Goal: Task Accomplishment & Management: Manage account settings

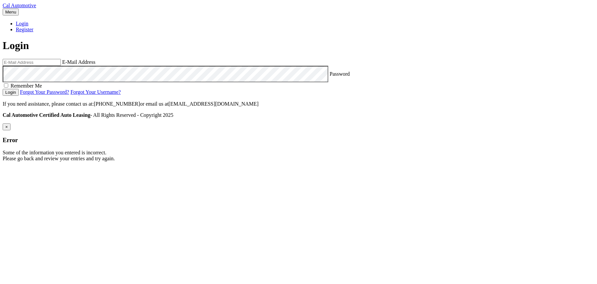
click at [61, 66] on input "email" at bounding box center [32, 62] width 58 height 7
type input "estest@easternstandard.com"
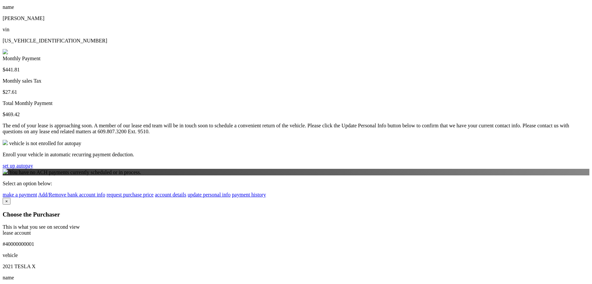
scroll to position [190, 0]
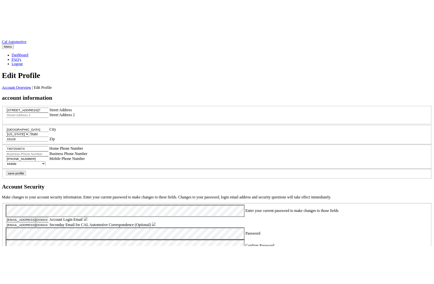
scroll to position [197, 0]
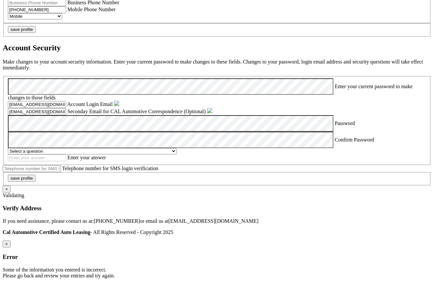
click at [66, 115] on input "[EMAIL_ADDRESS][DOMAIN_NAME]" at bounding box center [37, 111] width 58 height 7
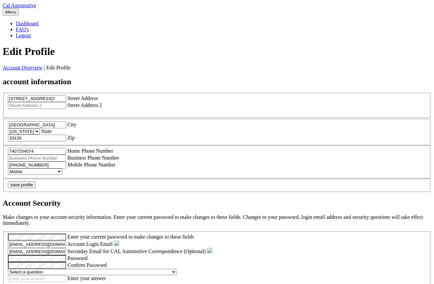
scroll to position [197, 0]
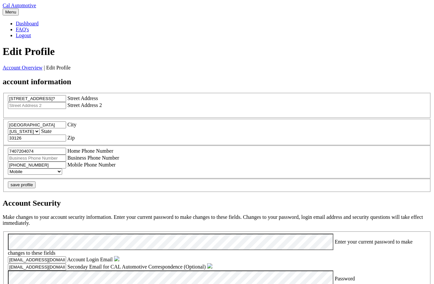
scroll to position [197, 0]
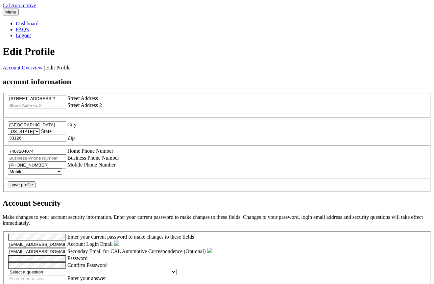
scroll to position [197, 0]
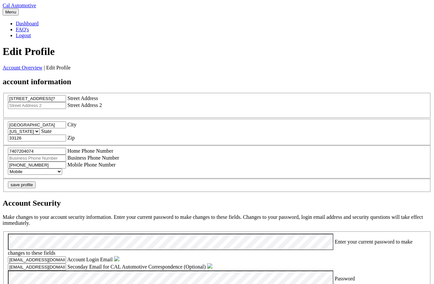
scroll to position [197, 0]
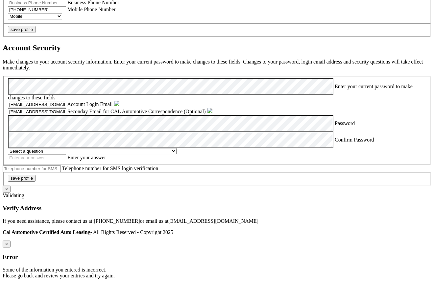
click at [112, 132] on div "Password" at bounding box center [217, 123] width 418 height 16
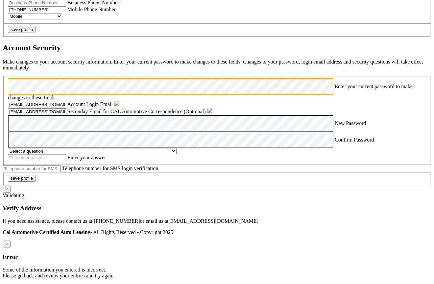
click at [276, 71] on p "Make changes to your account security information. Enter your current password …" at bounding box center [217, 65] width 429 height 12
